Goal: Check status: Check status

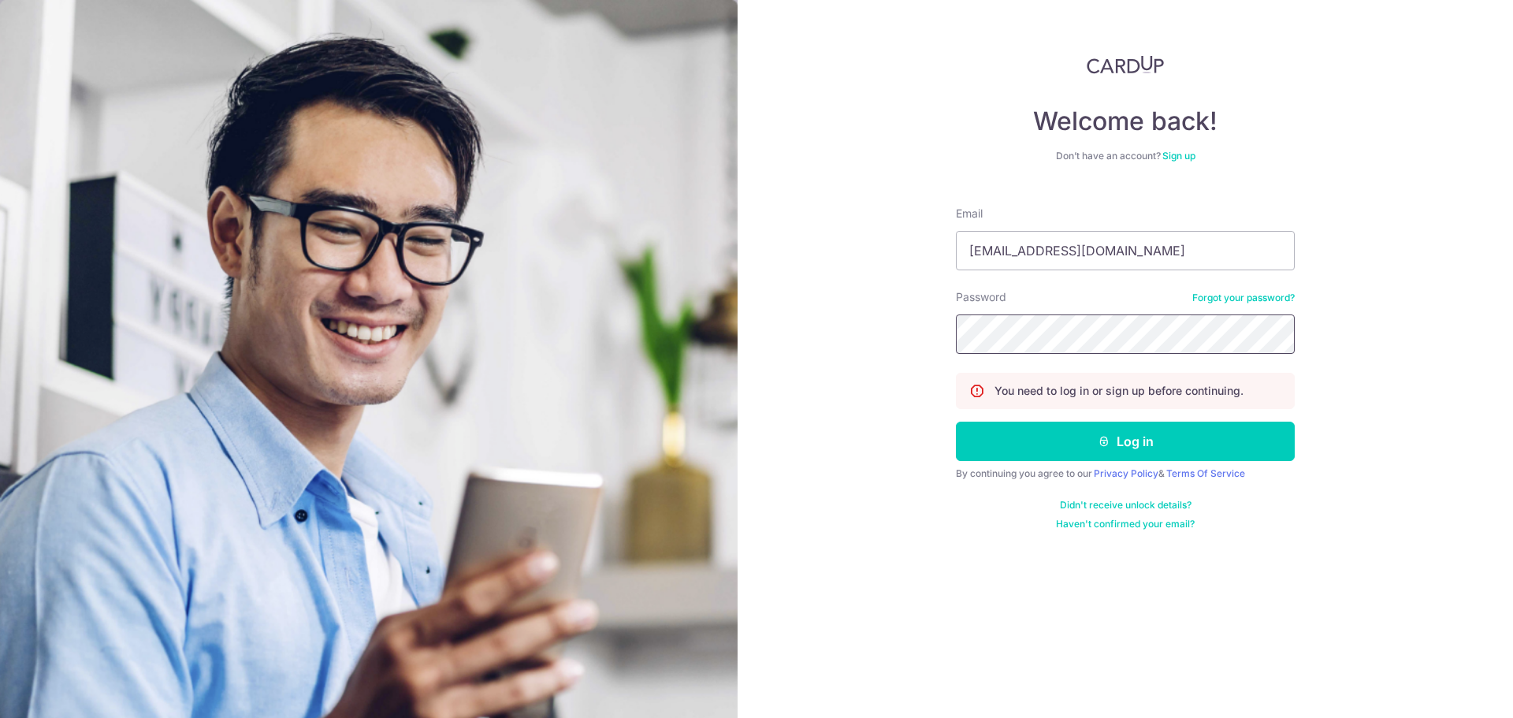
click at [956, 422] on button "Log in" at bounding box center [1125, 441] width 339 height 39
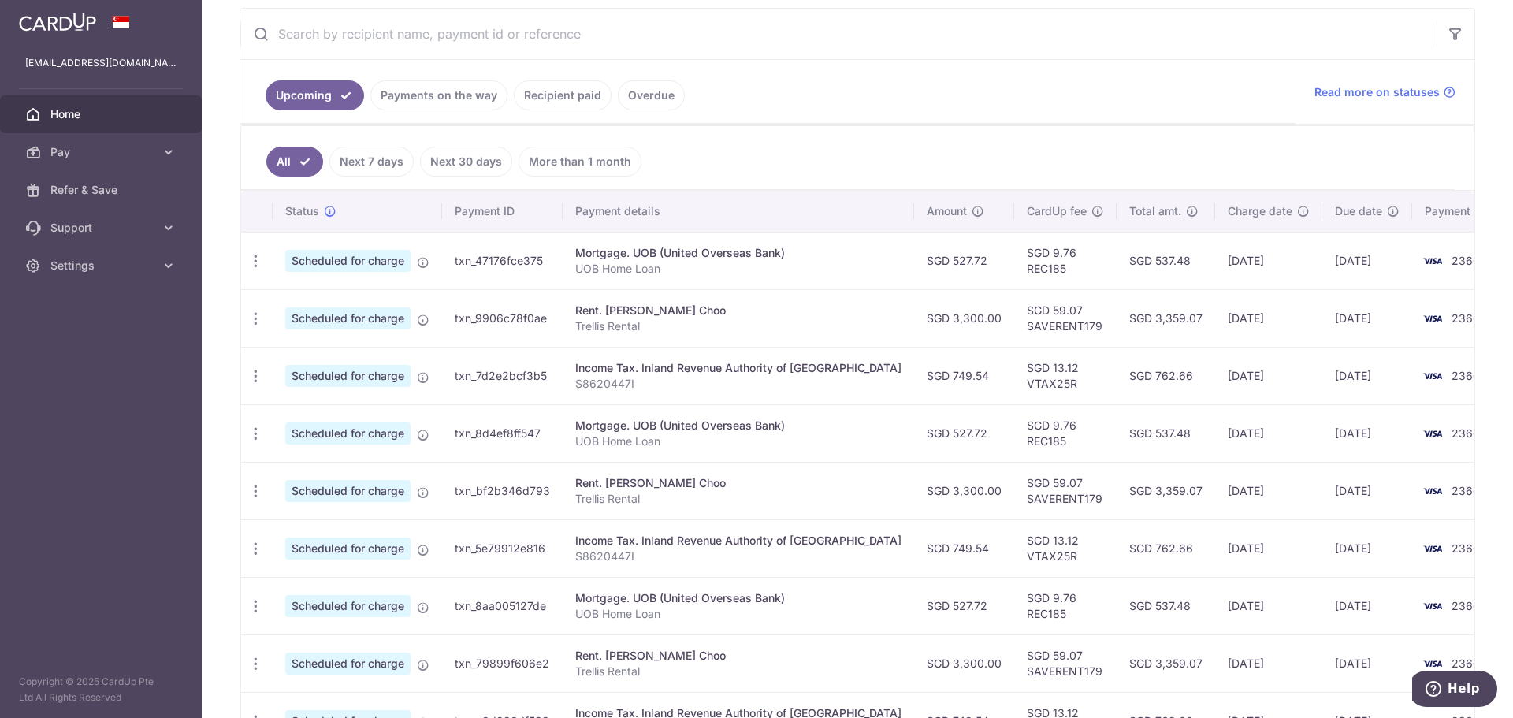
scroll to position [158, 0]
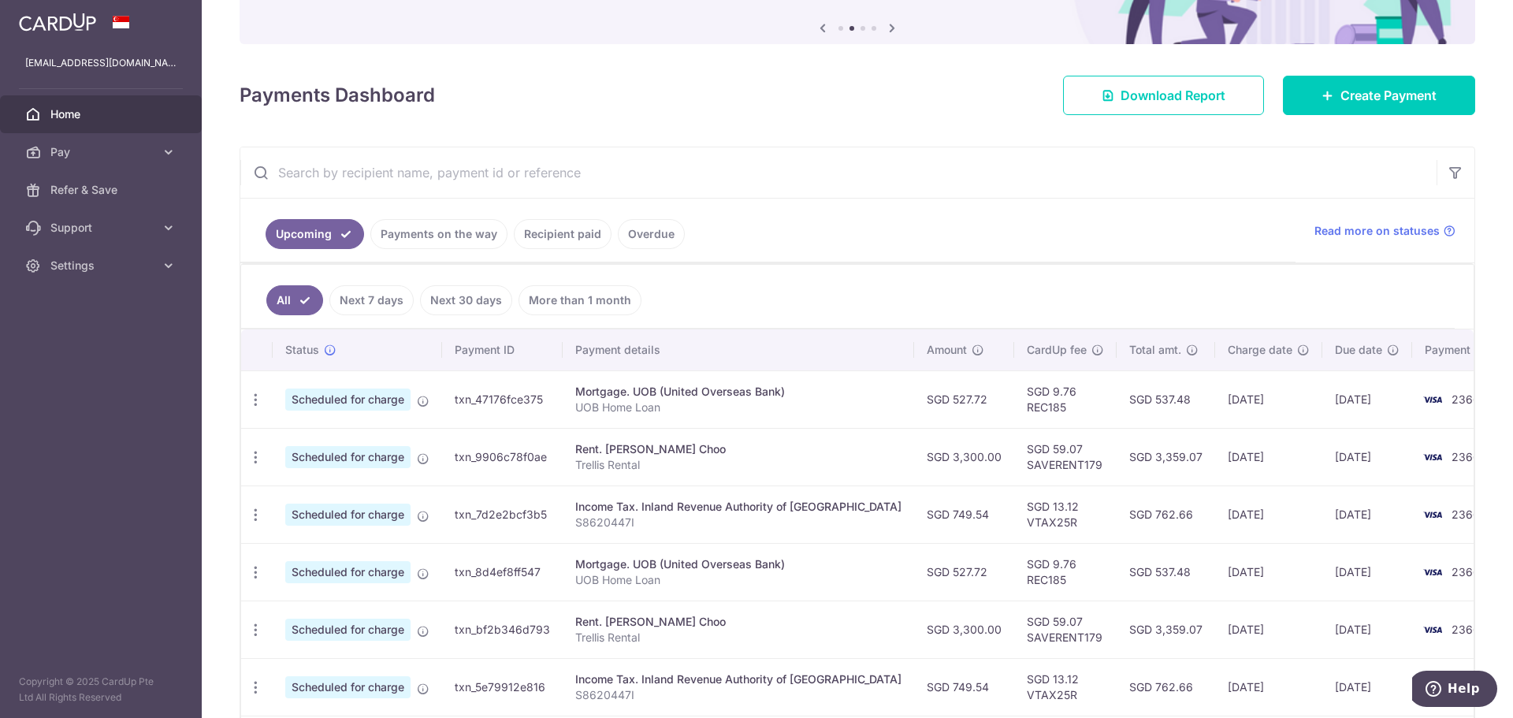
click at [384, 301] on link "Next 7 days" at bounding box center [371, 300] width 84 height 30
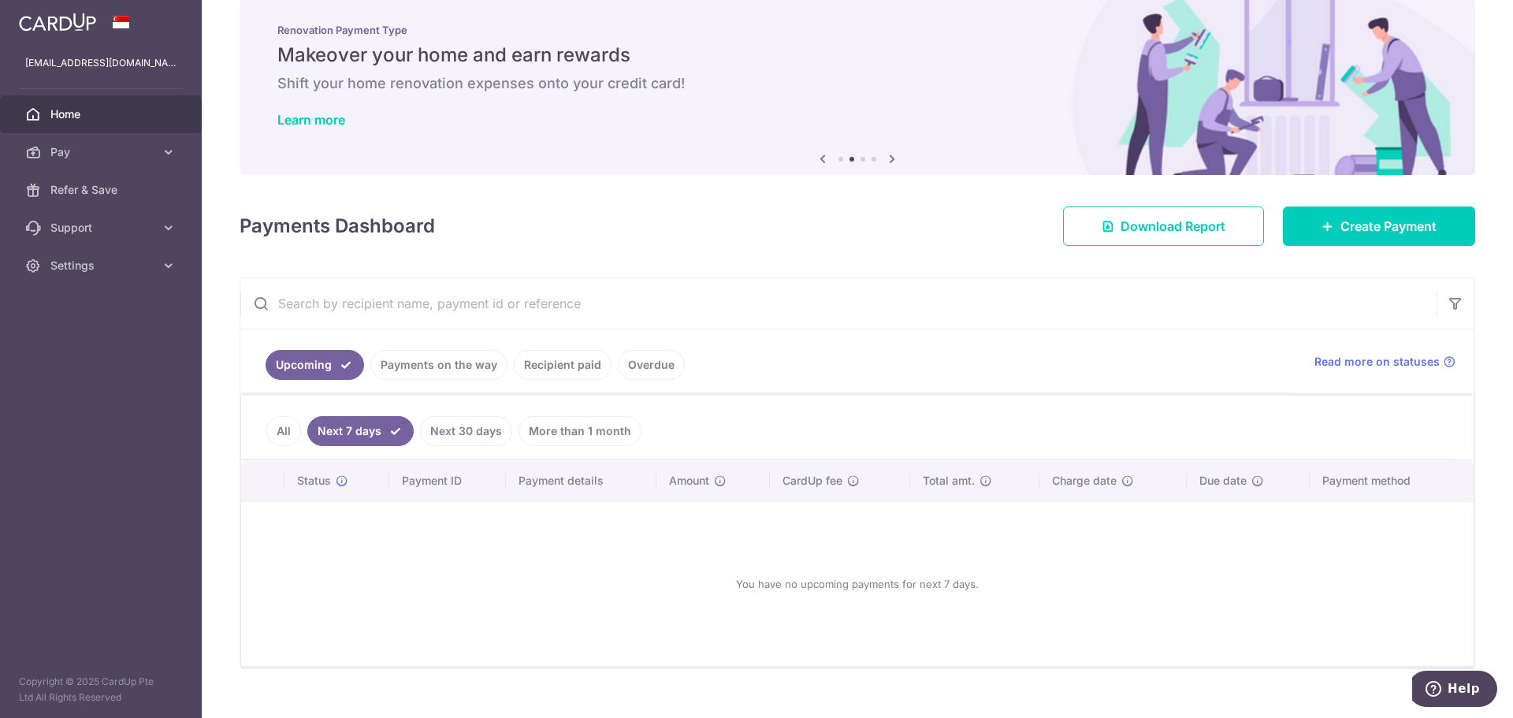
scroll to position [52, 0]
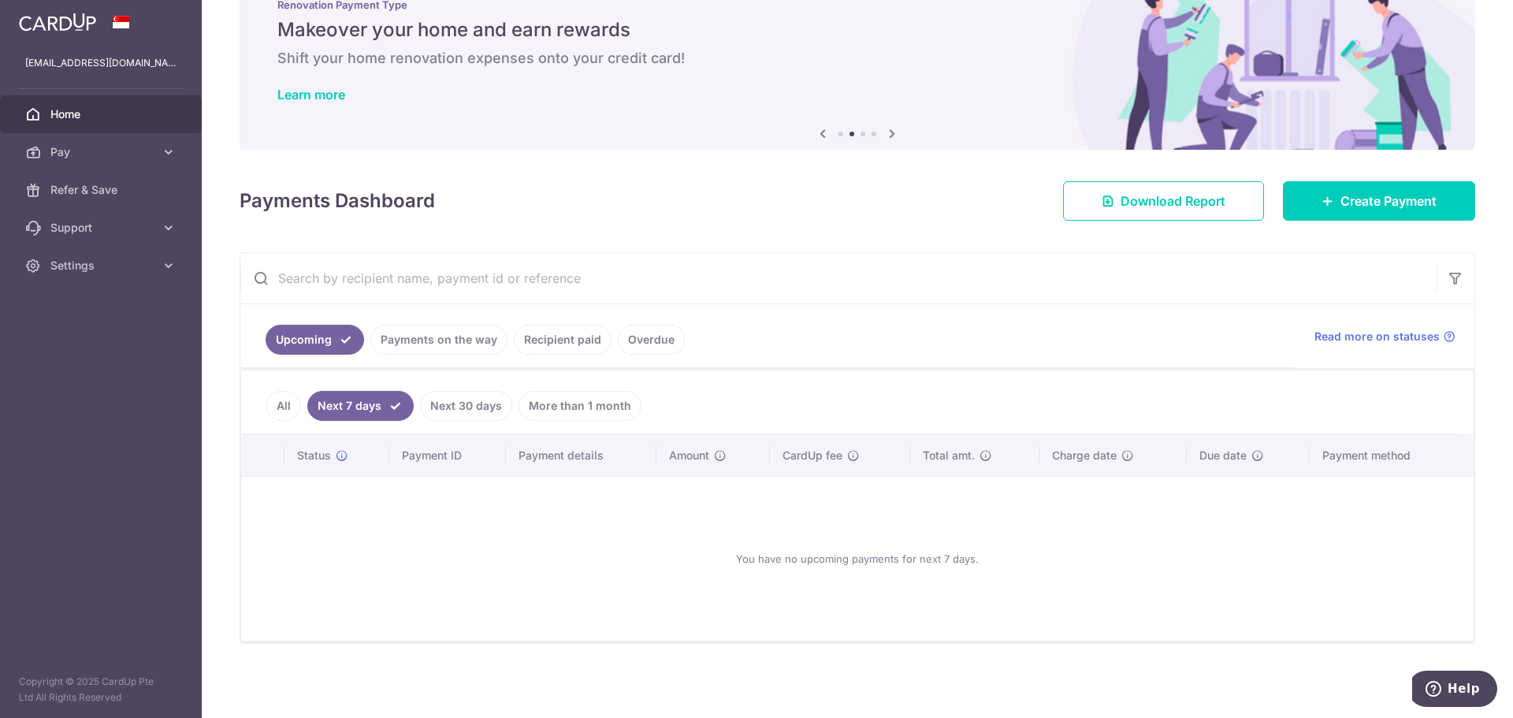
click at [470, 343] on link "Payments on the way" at bounding box center [438, 340] width 137 height 30
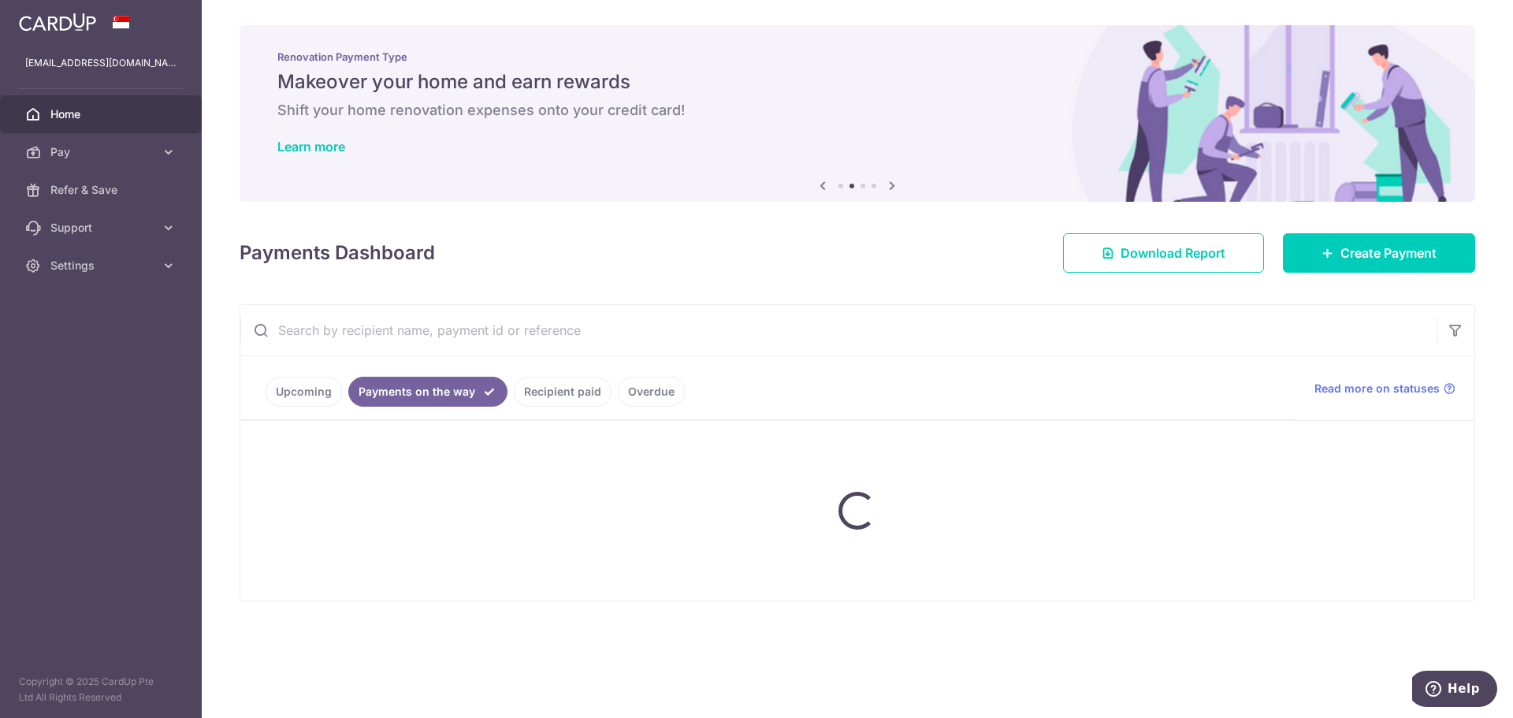
scroll to position [0, 0]
